Goal: Information Seeking & Learning: Learn about a topic

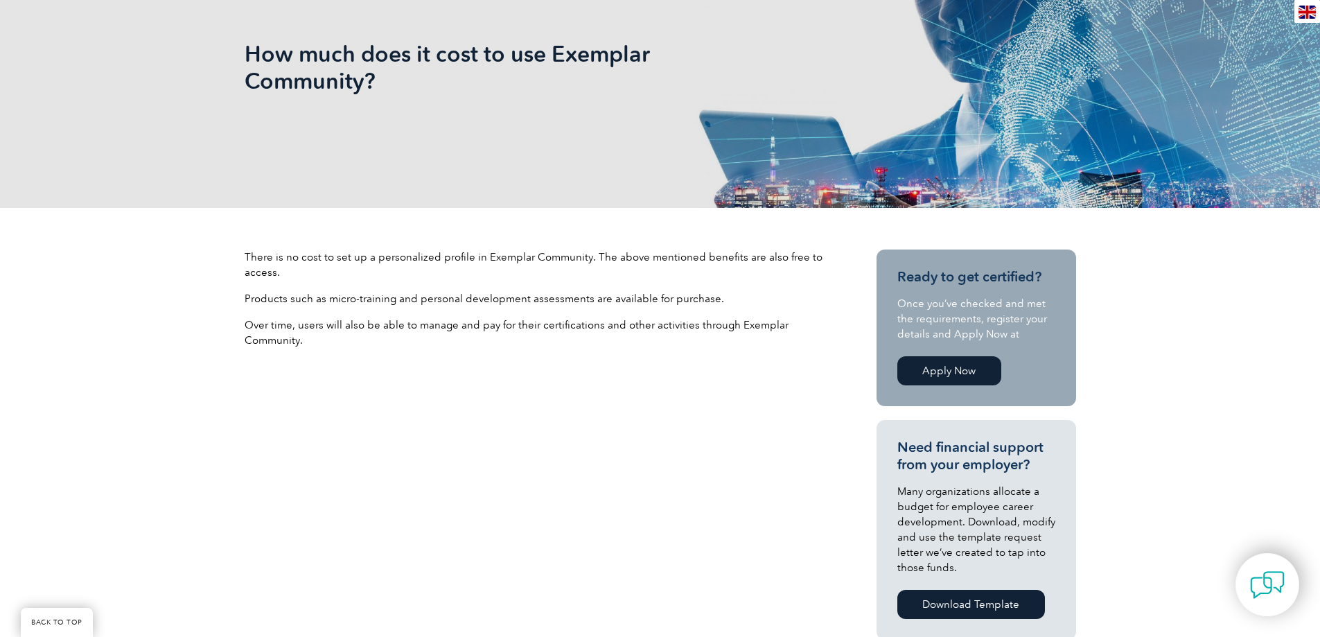
scroll to position [277, 0]
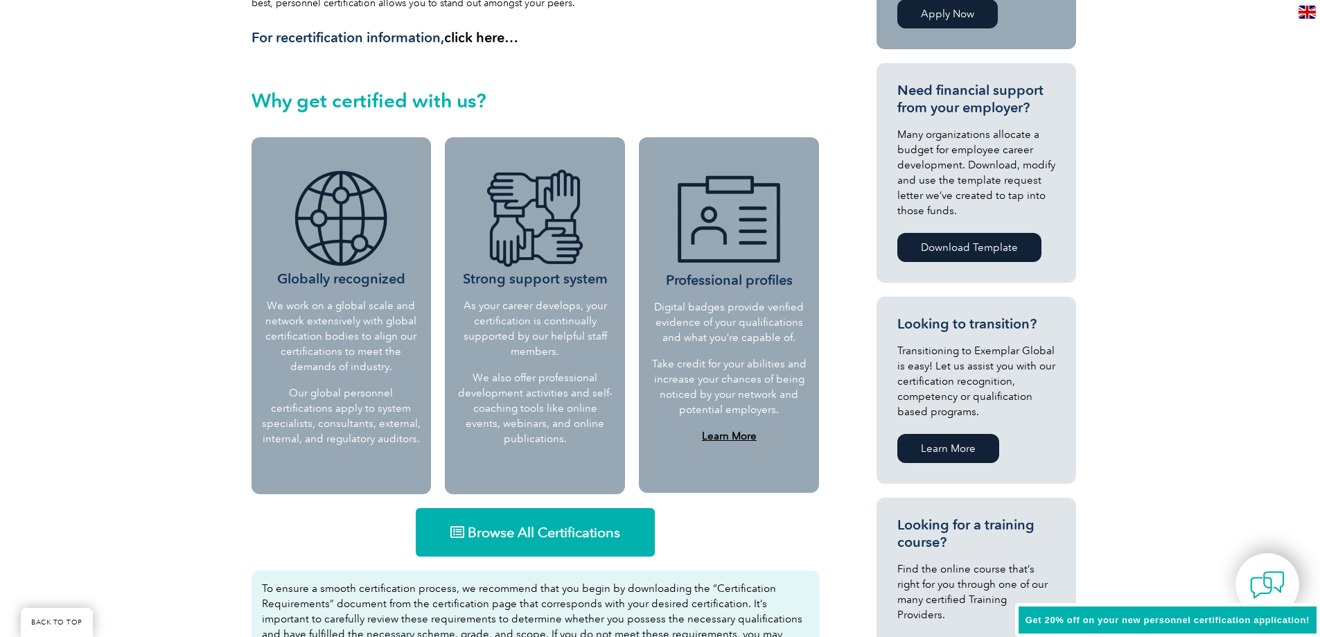
scroll to position [485, 0]
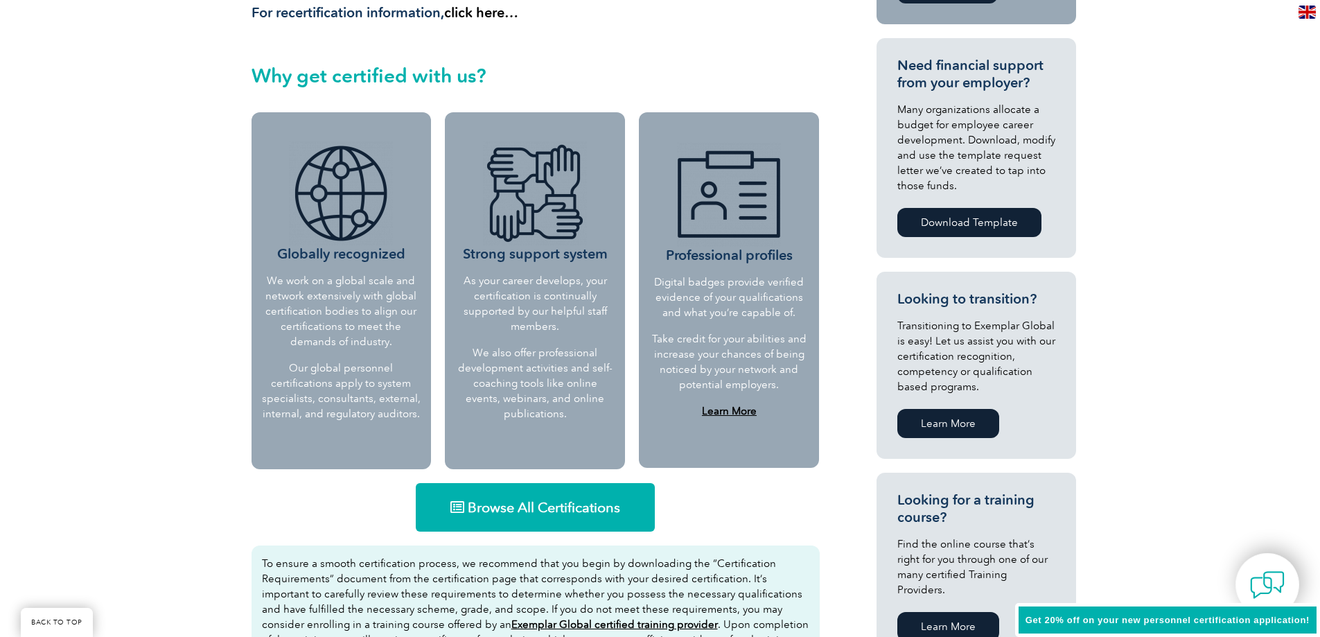
click at [635, 511] on link "Browse All Certifications" at bounding box center [535, 507] width 239 height 49
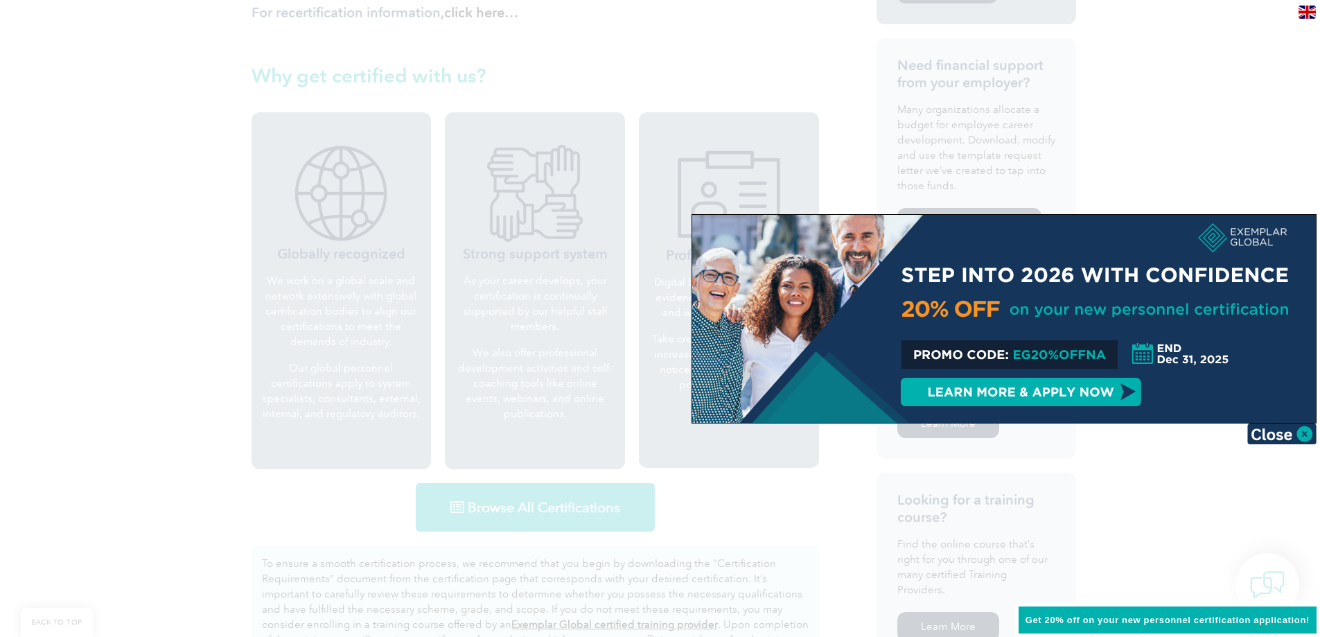
click at [855, 62] on div at bounding box center [660, 318] width 1320 height 637
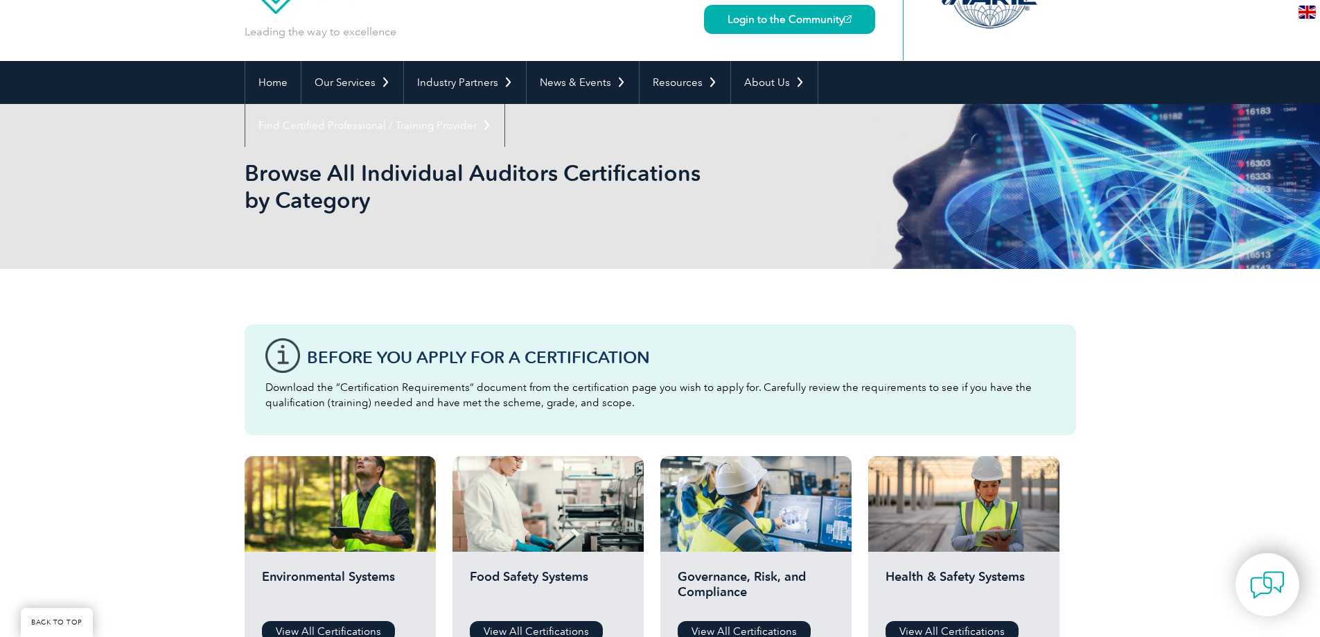
scroll to position [208, 0]
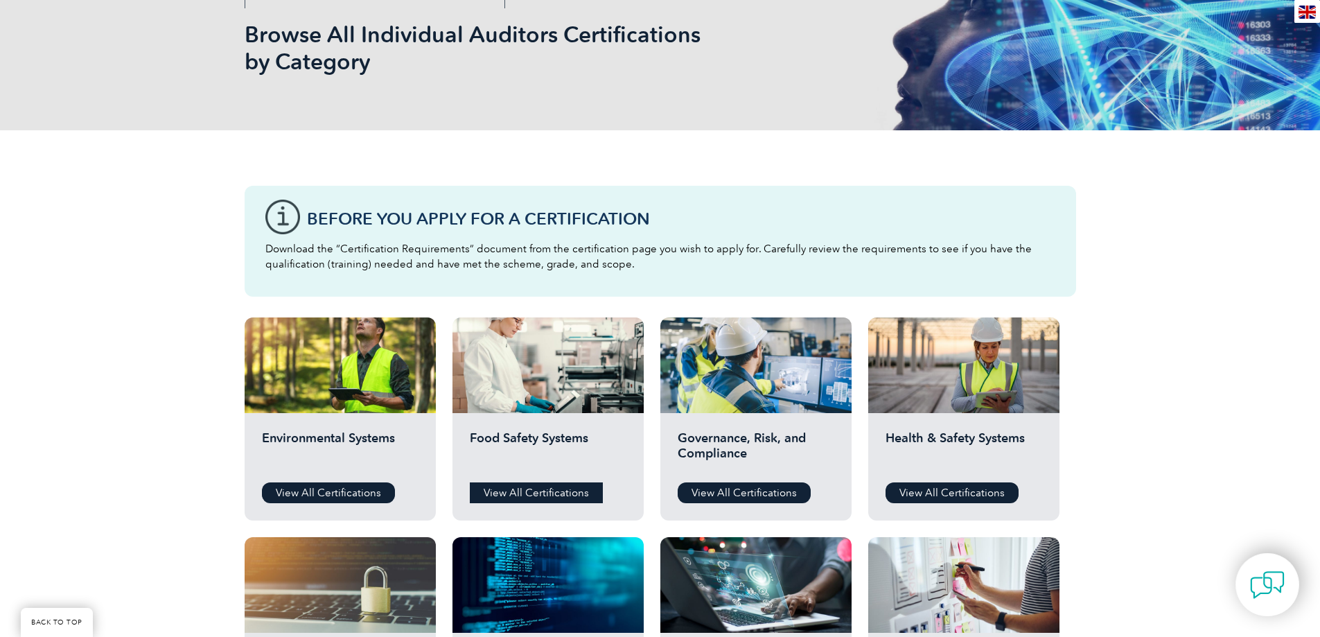
click at [548, 502] on link "View All Certifications" at bounding box center [536, 492] width 133 height 21
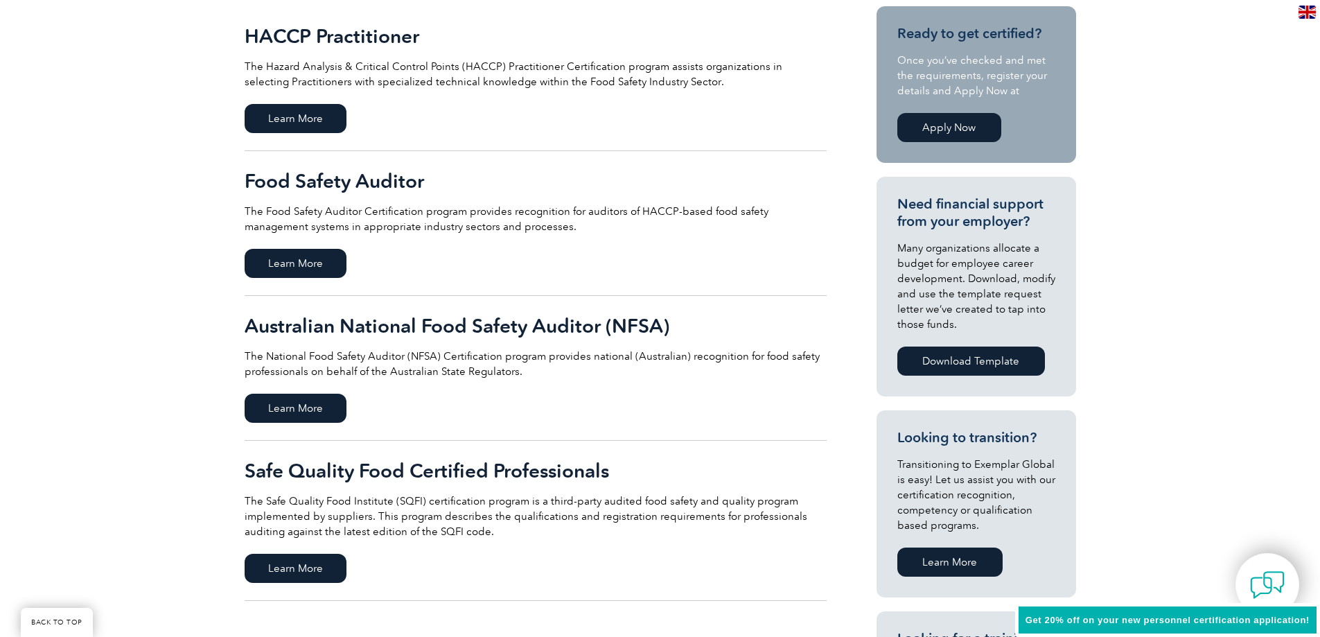
scroll to position [485, 0]
